Goal: Find specific page/section: Find specific page/section

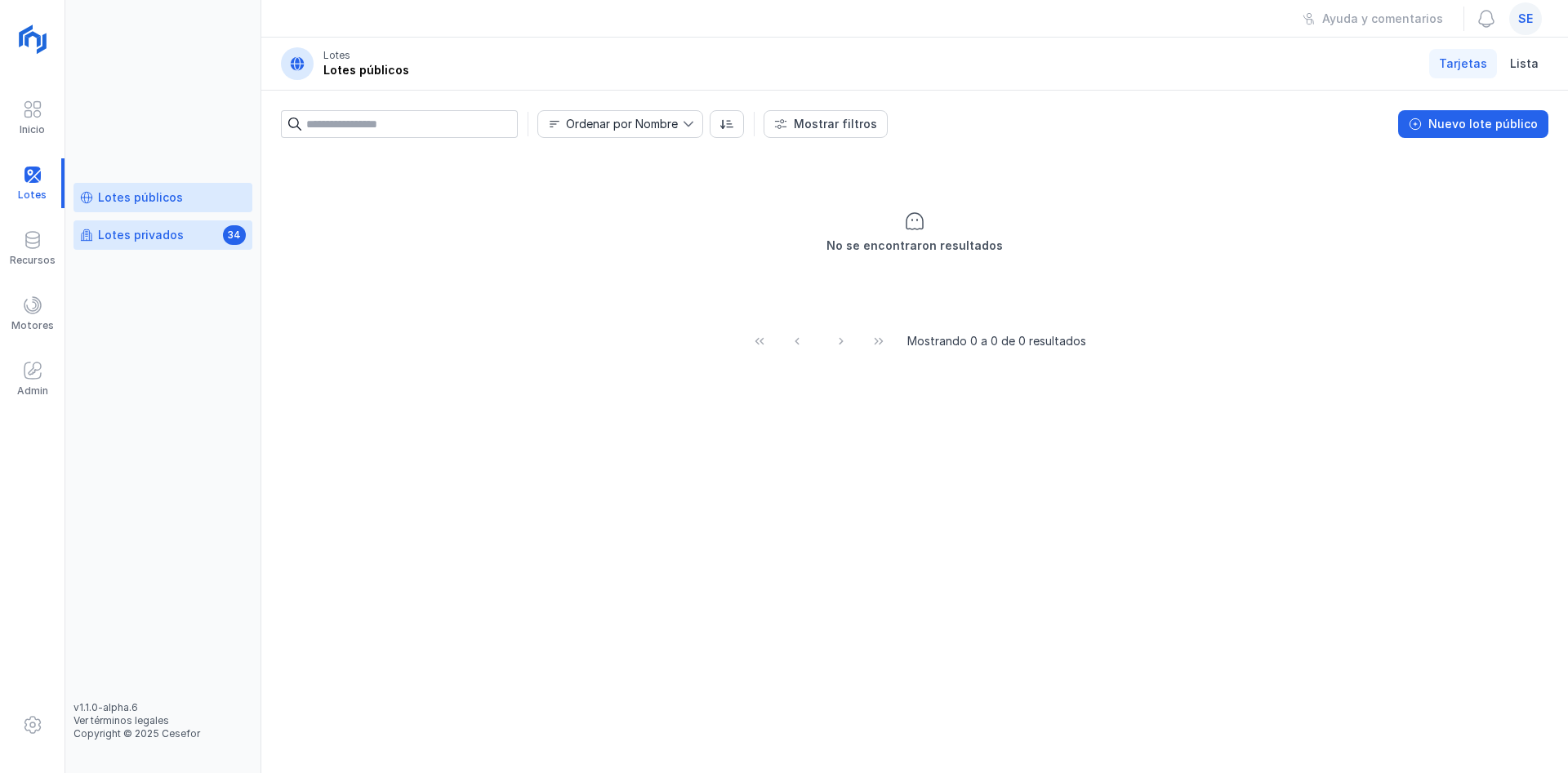
click at [160, 236] on div "Lotes privados" at bounding box center [140, 235] width 86 height 16
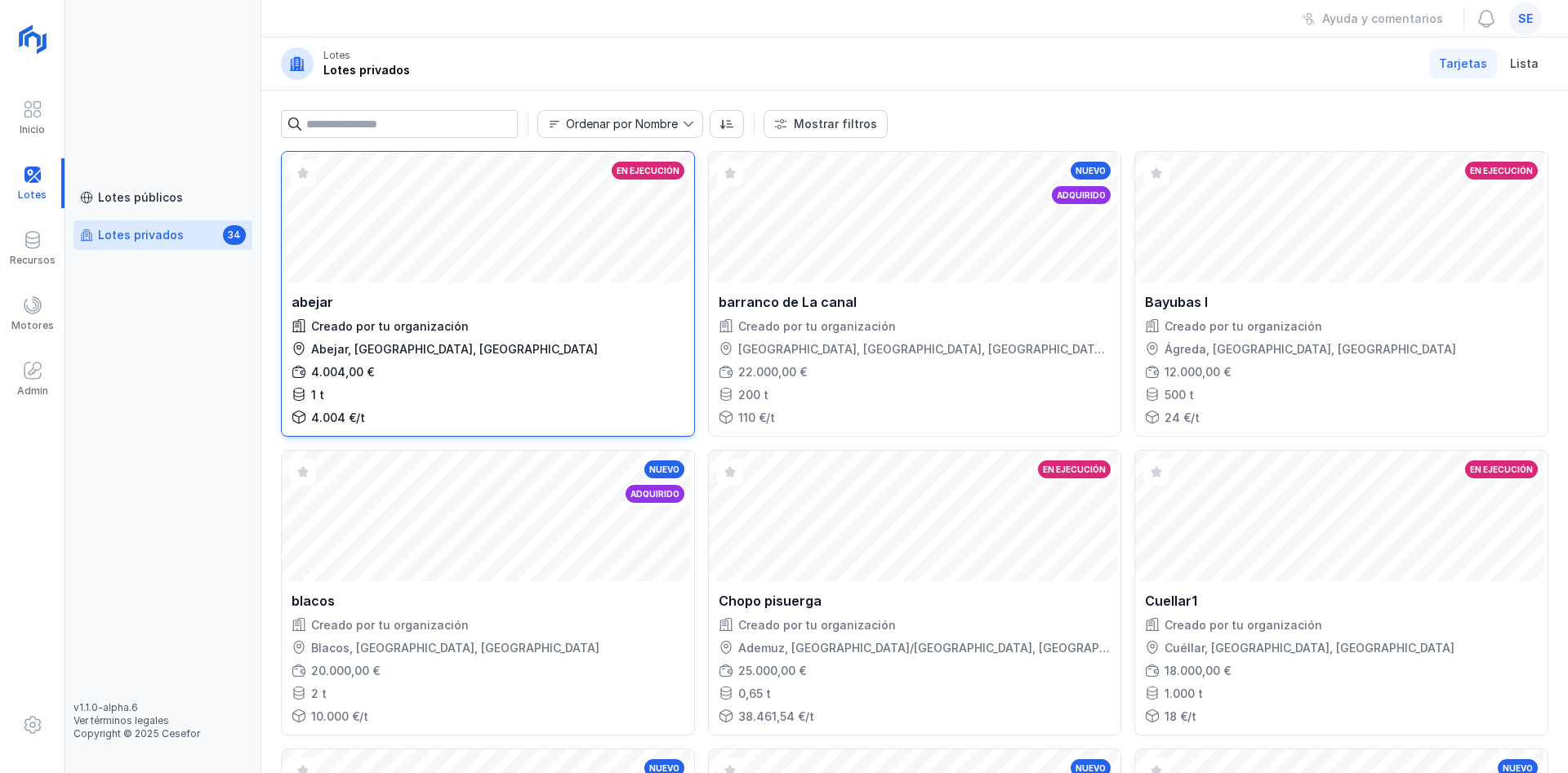
click at [397, 332] on div "Creado por tu organización" at bounding box center [389, 326] width 157 height 16
